Goal: Information Seeking & Learning: Learn about a topic

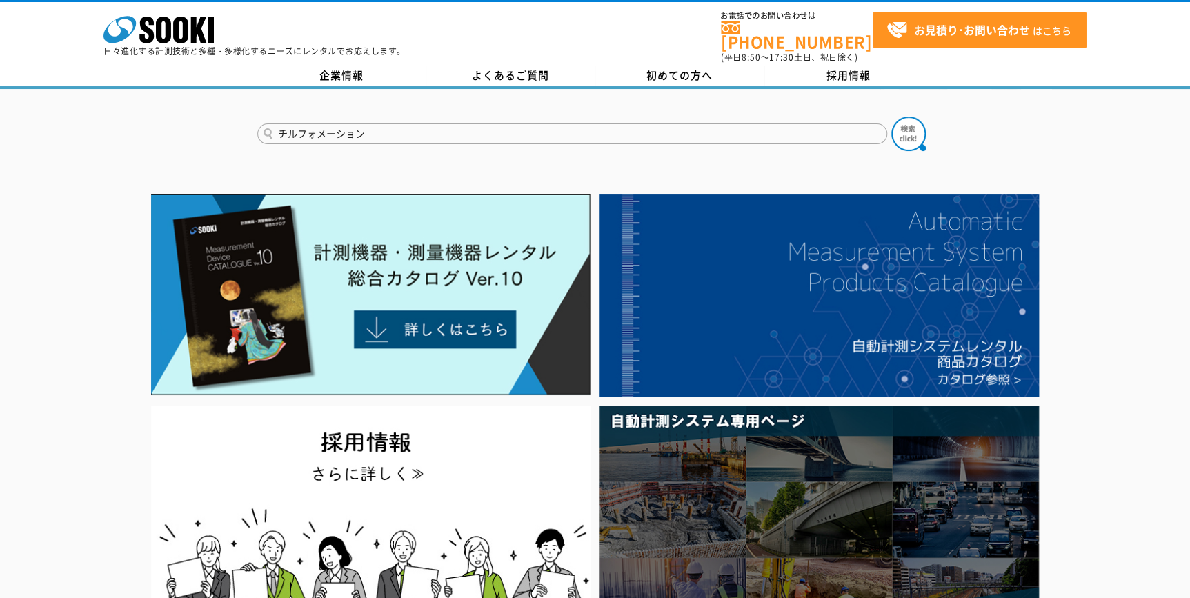
type input "チルフォメーション"
click at [891, 117] on button at bounding box center [908, 134] width 34 height 34
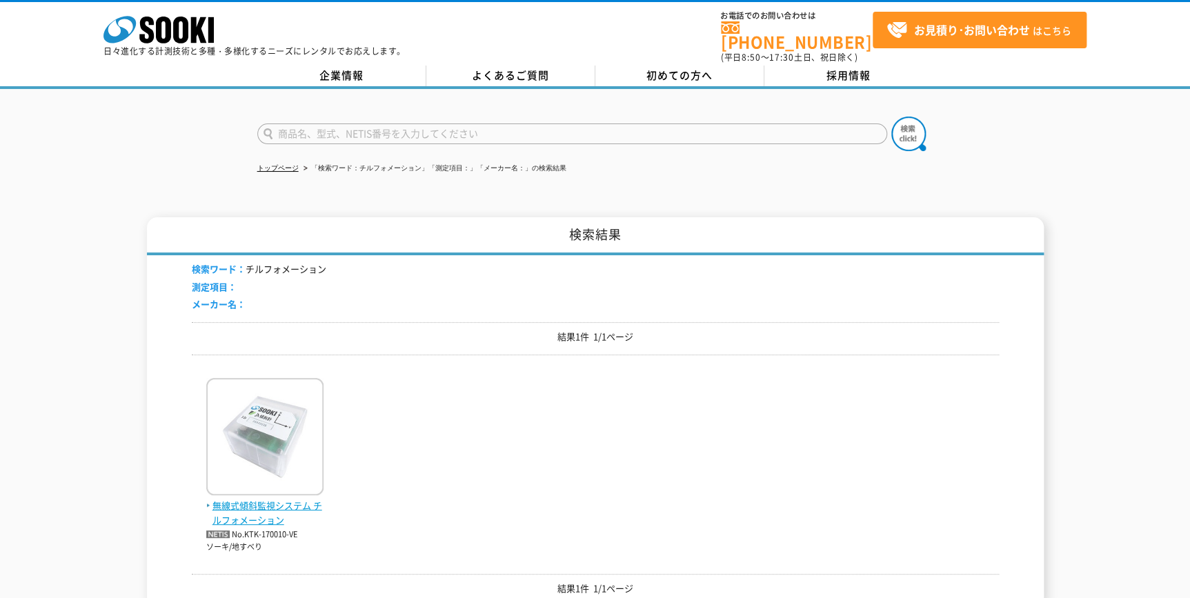
click at [299, 401] on img at bounding box center [264, 438] width 117 height 121
click at [261, 502] on span "無線式傾斜監視システム チルフォメーション" at bounding box center [264, 513] width 117 height 29
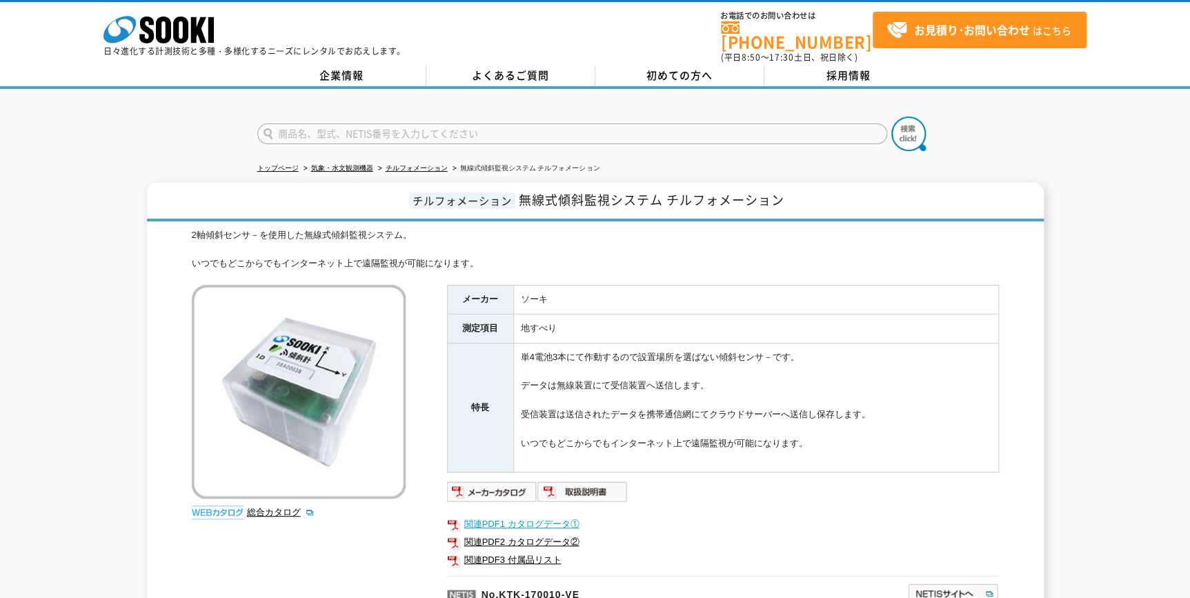
click at [504, 518] on link "関連PDF1 カタログデータ①" at bounding box center [723, 524] width 552 height 18
click at [266, 507] on link "総合カタログ" at bounding box center [281, 512] width 68 height 10
